Goal: Find specific page/section: Find specific page/section

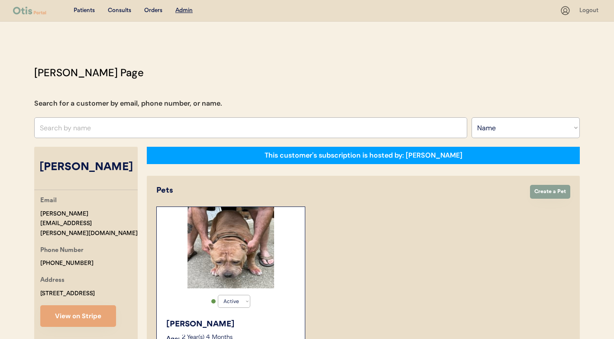
select select ""Name""
select select "true"
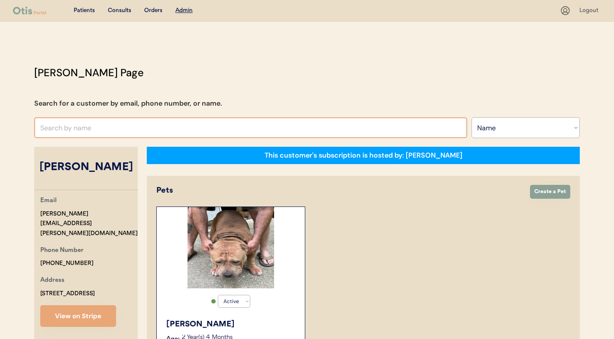
click at [209, 129] on input "text" at bounding box center [250, 127] width 433 height 21
type input "bradley"
type input "bradley Hendershot"
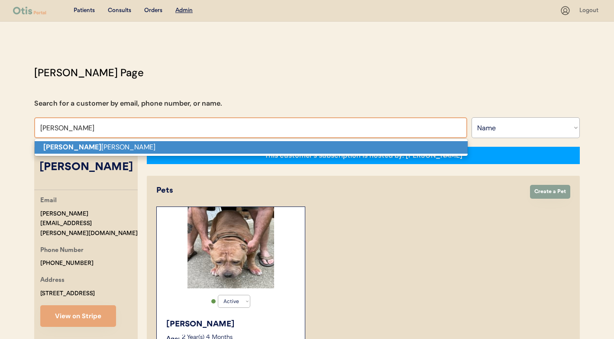
click at [176, 145] on p "Bradley Hendershot" at bounding box center [251, 147] width 433 height 13
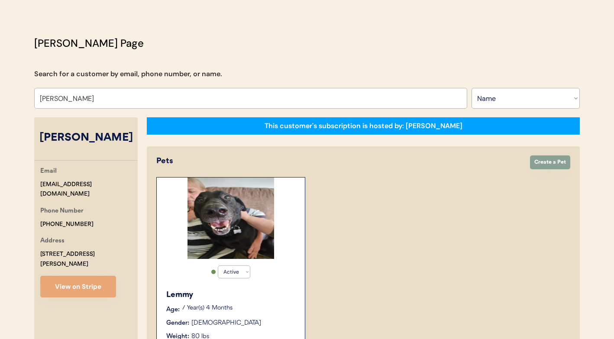
scroll to position [72, 0]
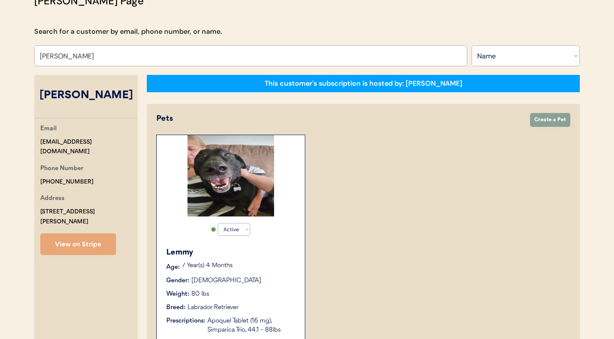
type input "[PERSON_NAME]"
click at [243, 194] on img at bounding box center [231, 175] width 87 height 81
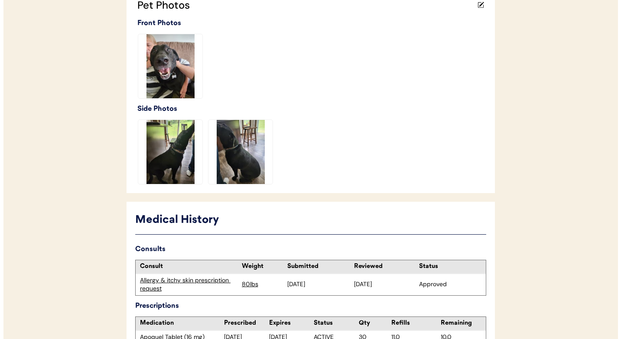
scroll to position [165, 0]
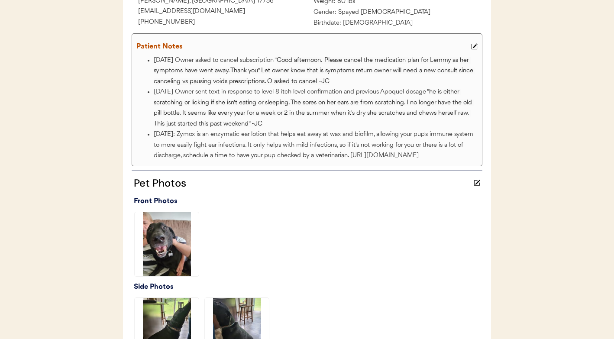
click at [173, 235] on img at bounding box center [167, 244] width 64 height 64
